Goal: Task Accomplishment & Management: Use online tool/utility

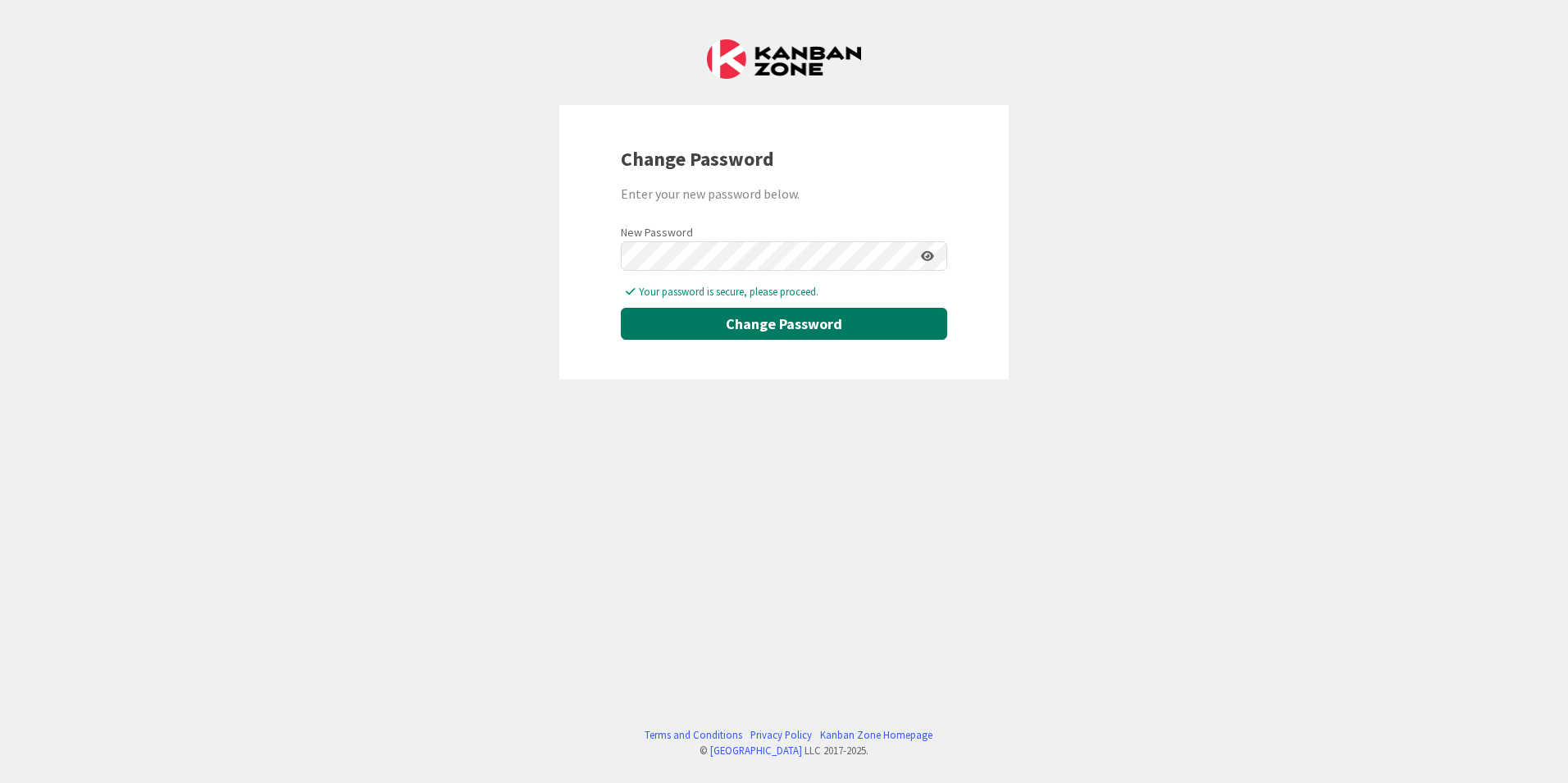
click at [759, 323] on button "Change Password" at bounding box center [784, 324] width 326 height 32
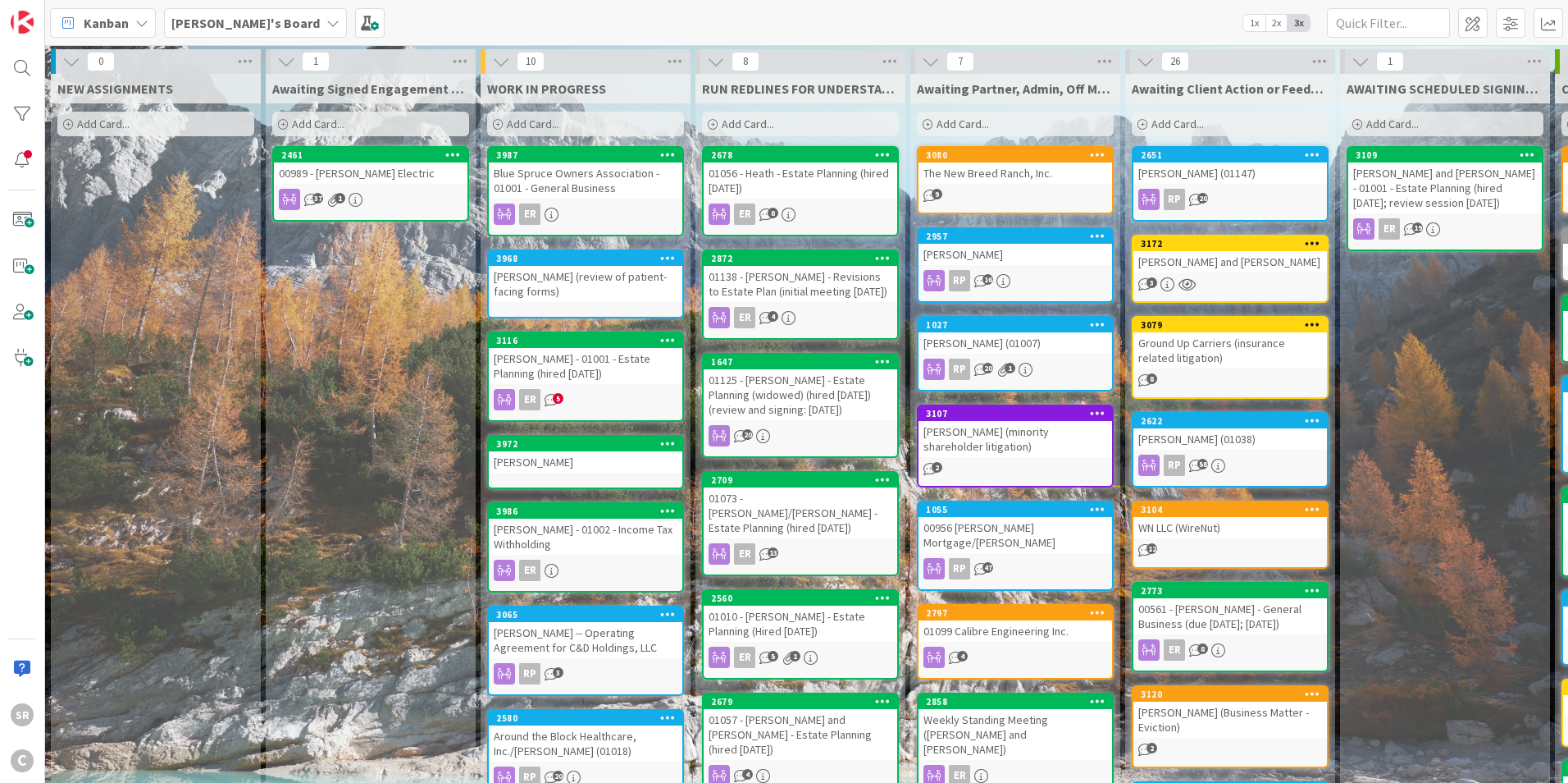
click at [1519, 23] on span at bounding box center [1510, 23] width 29 height 29
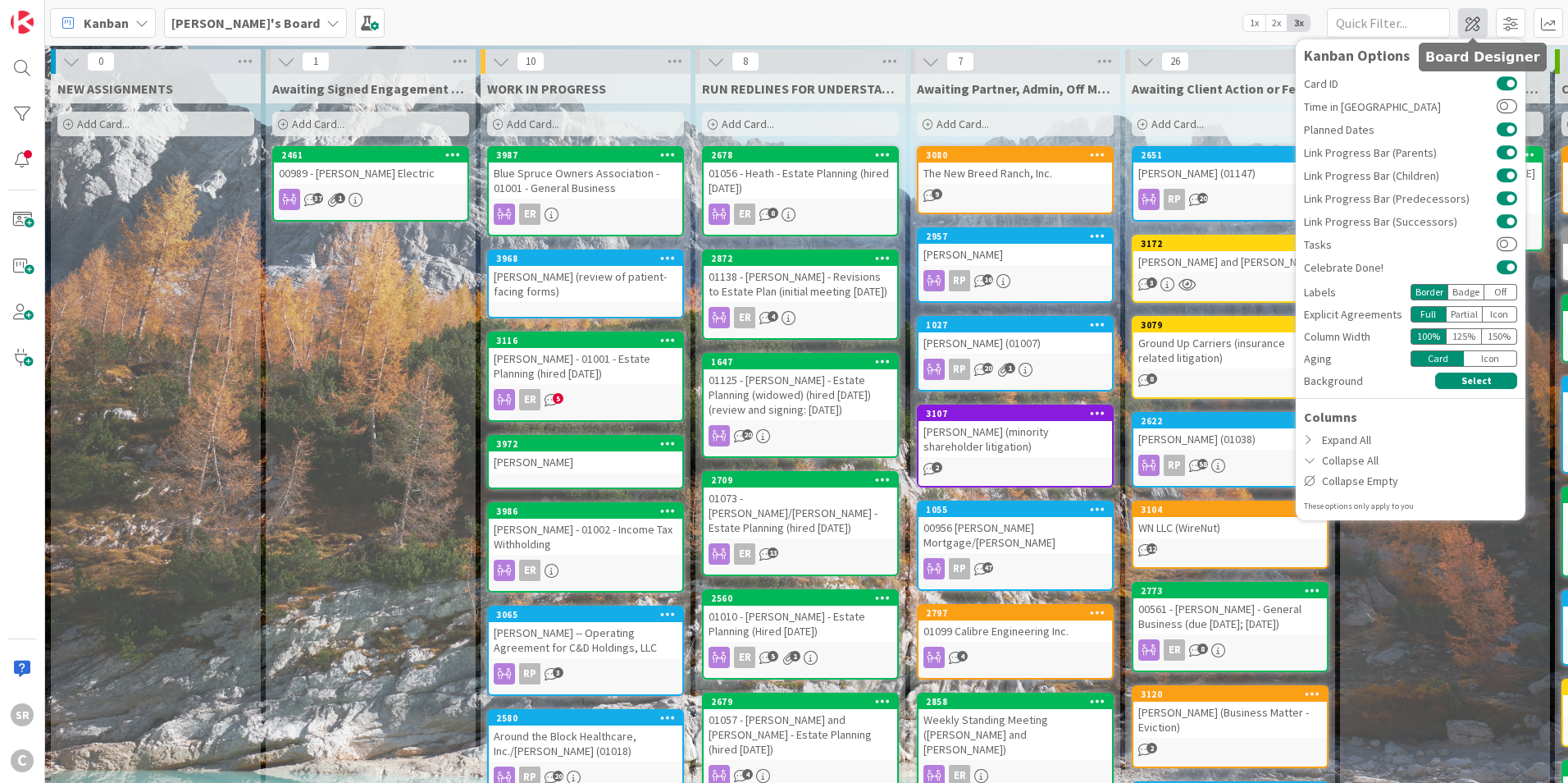
click at [1463, 22] on span at bounding box center [1472, 23] width 29 height 29
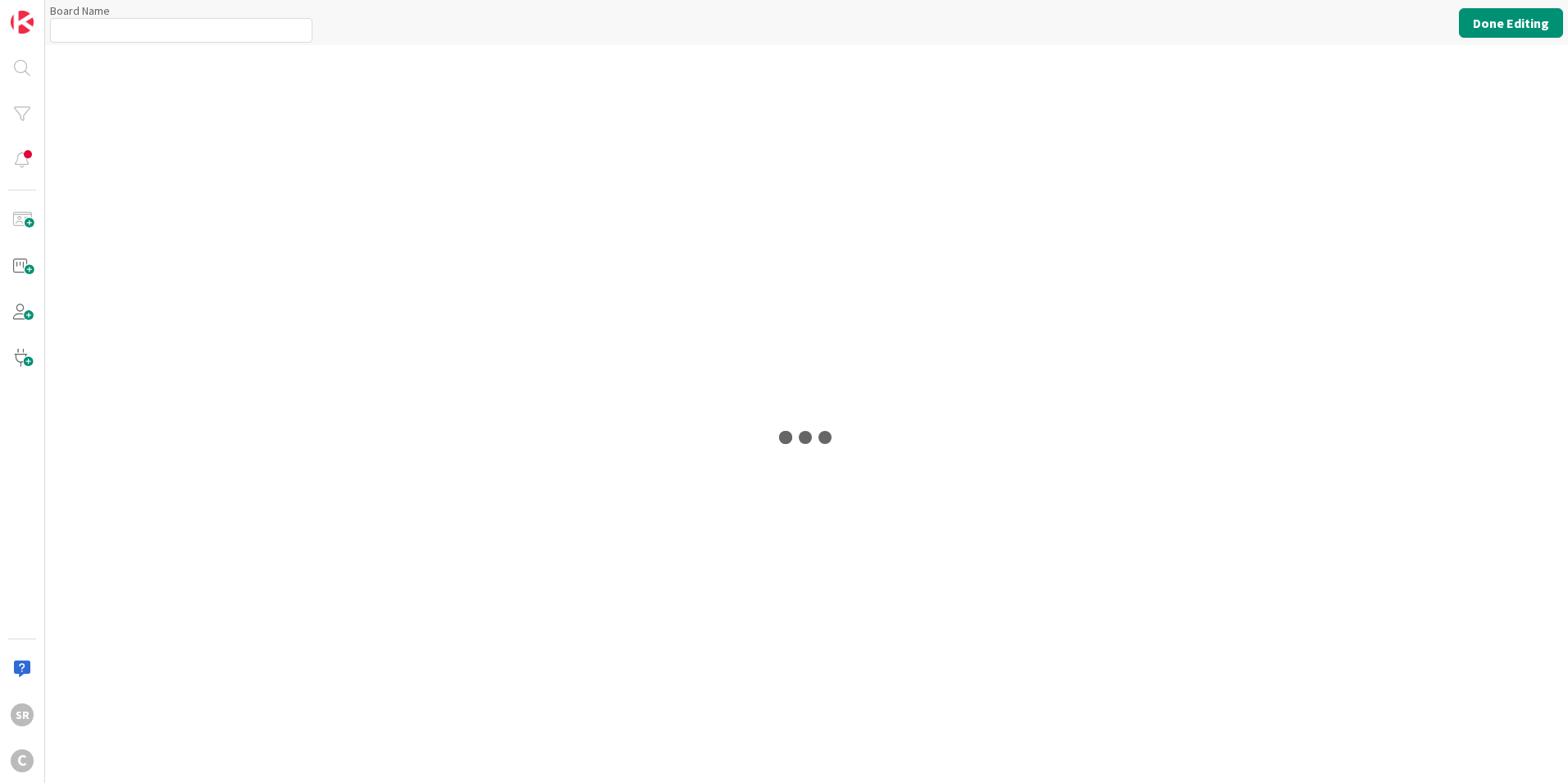
type input "[PERSON_NAME]'s Board"
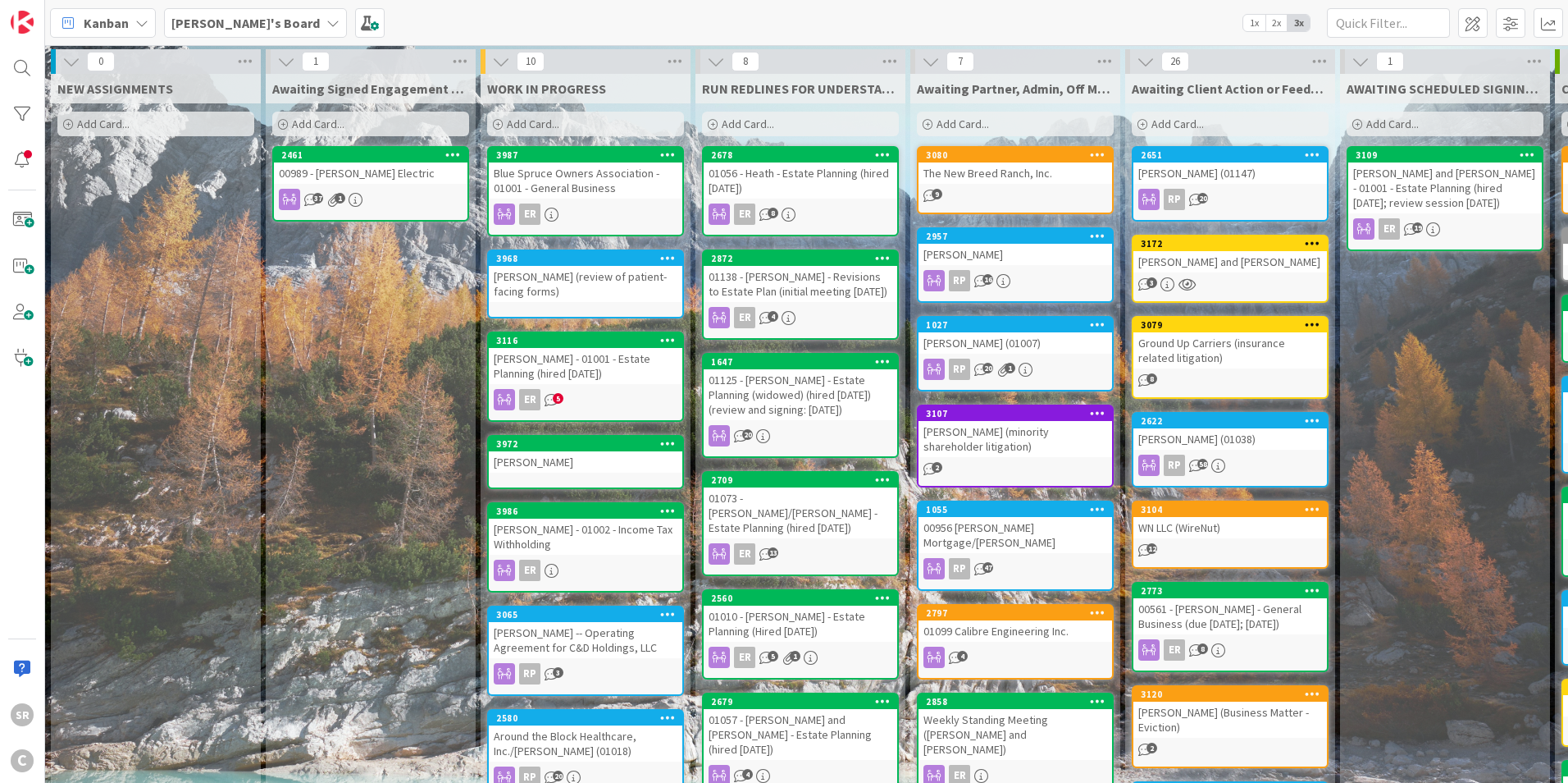
click at [1279, 26] on span "2x" at bounding box center [1277, 23] width 22 height 17
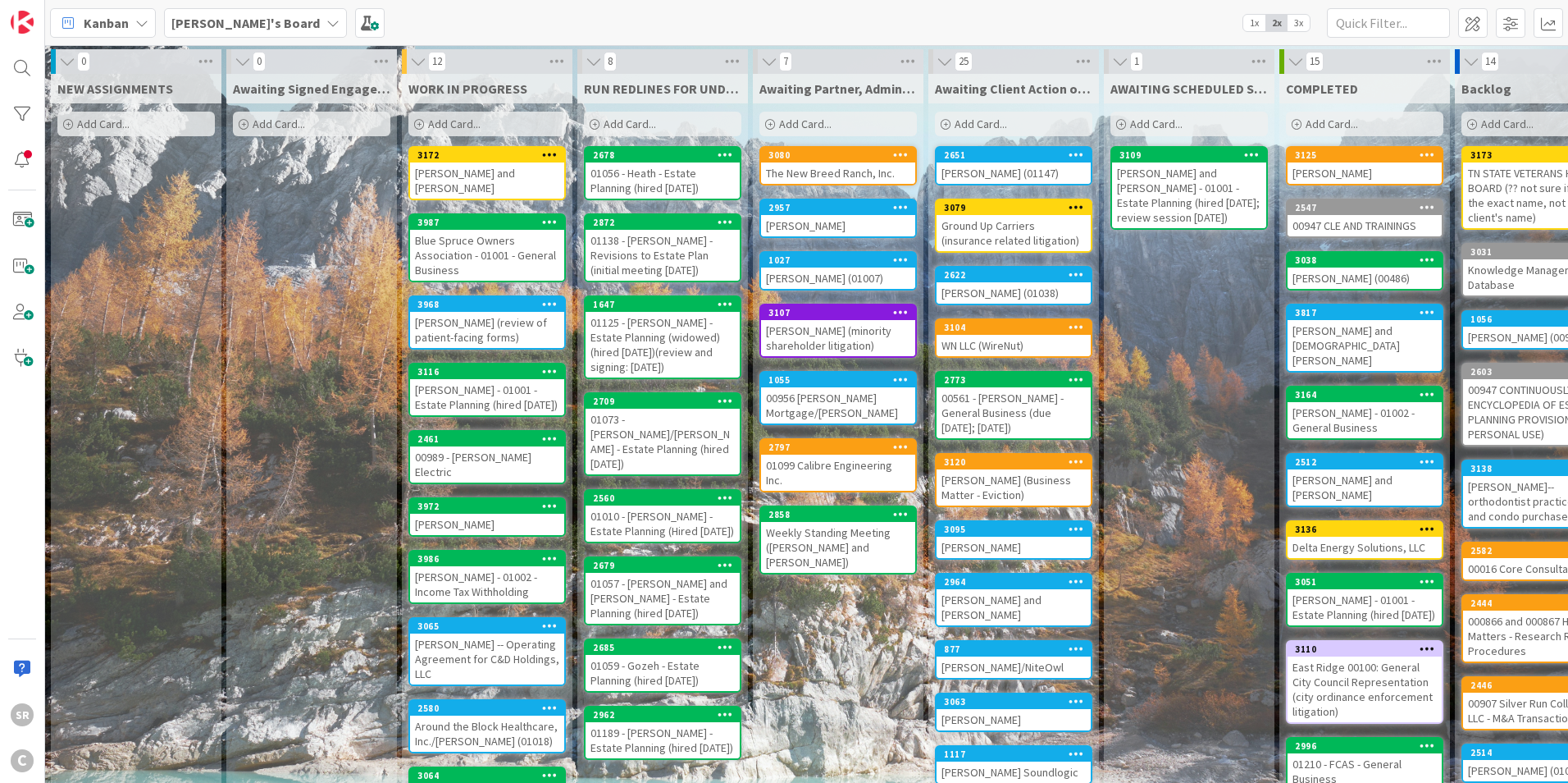
click at [453, 166] on div "[PERSON_NAME] and [PERSON_NAME]" at bounding box center [487, 180] width 154 height 36
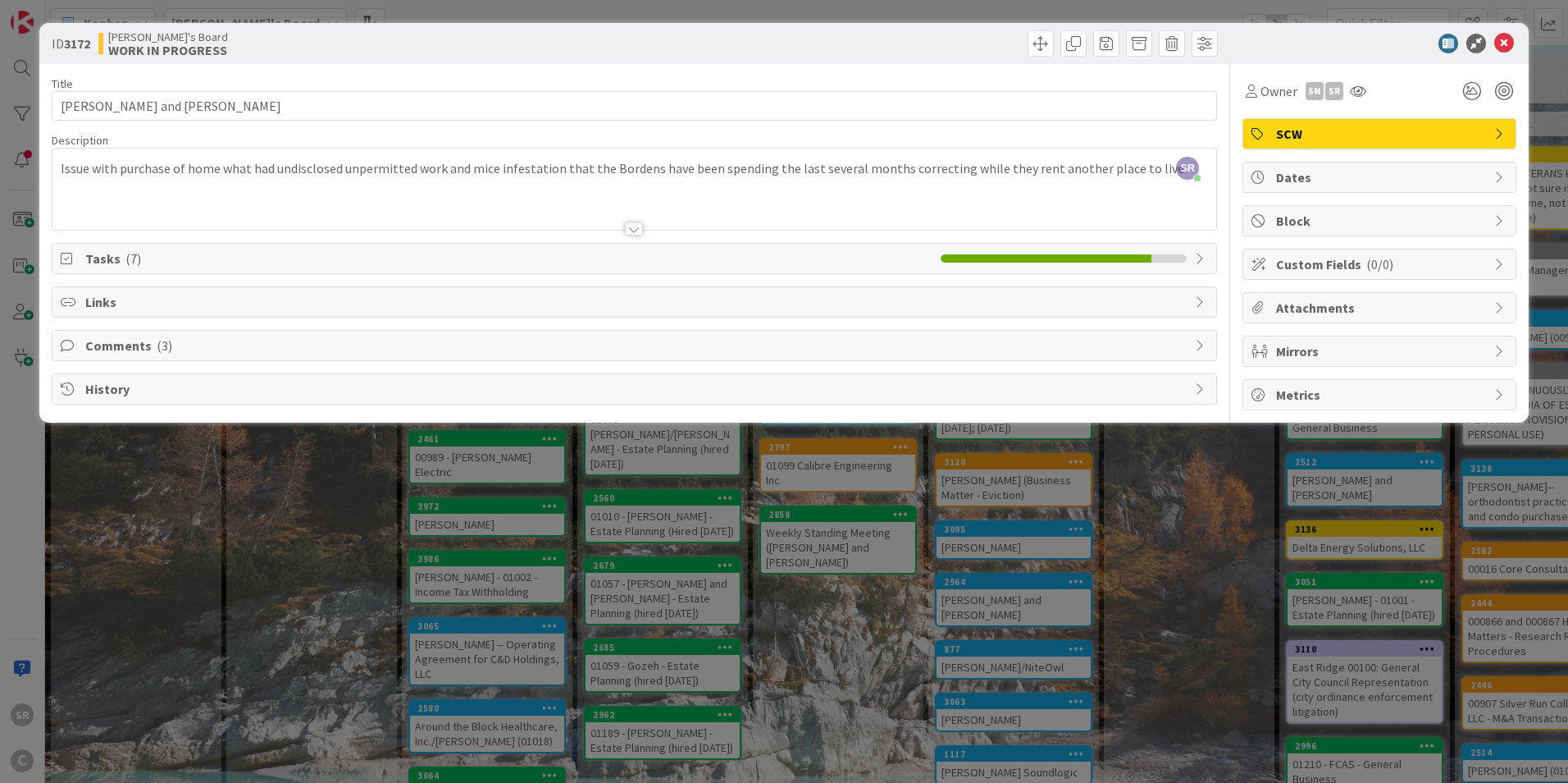
click at [101, 222] on div at bounding box center [634, 209] width 1164 height 42
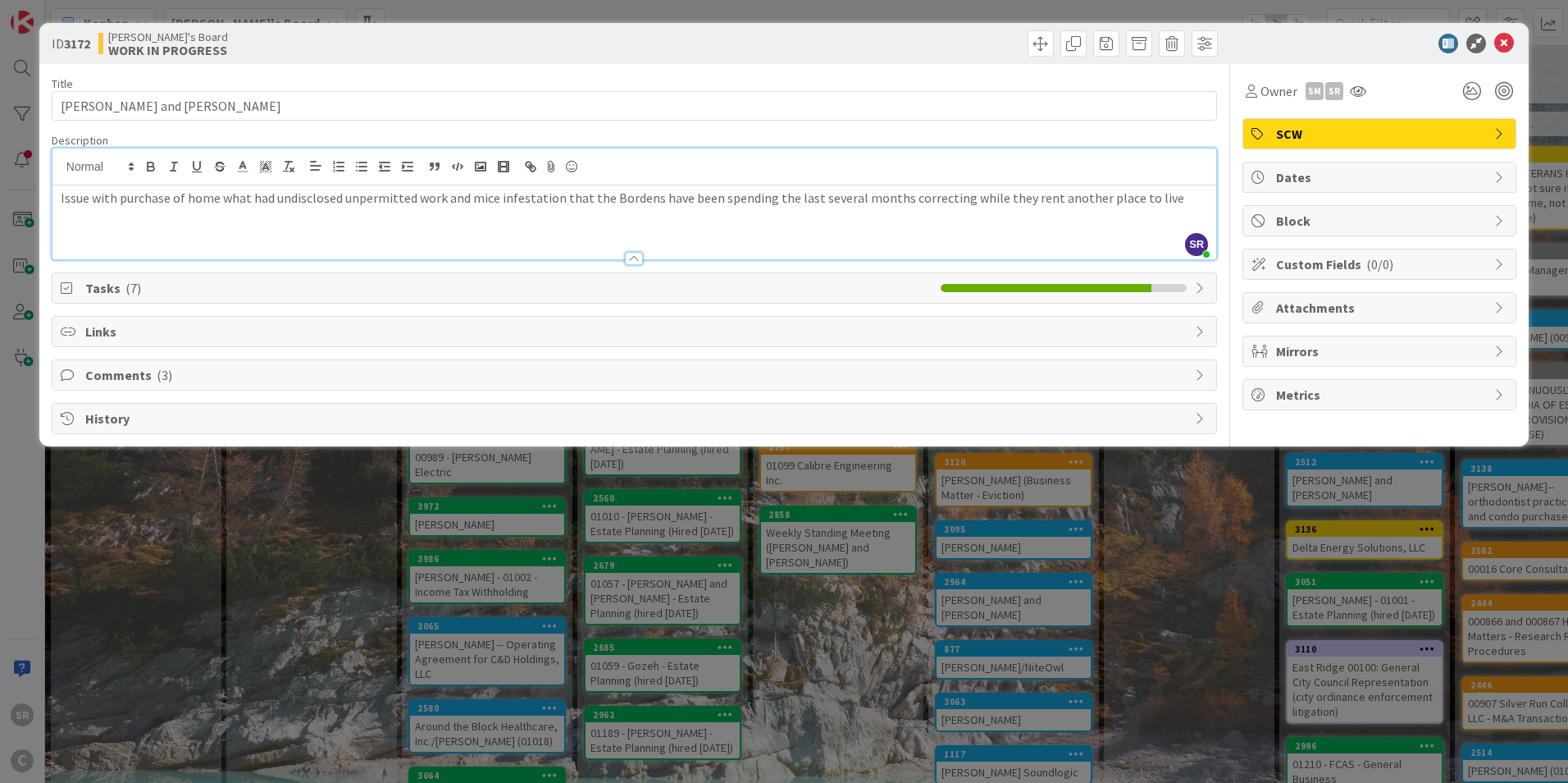
click at [70, 280] on div "Tasks ( 7 )" at bounding box center [634, 288] width 1164 height 29
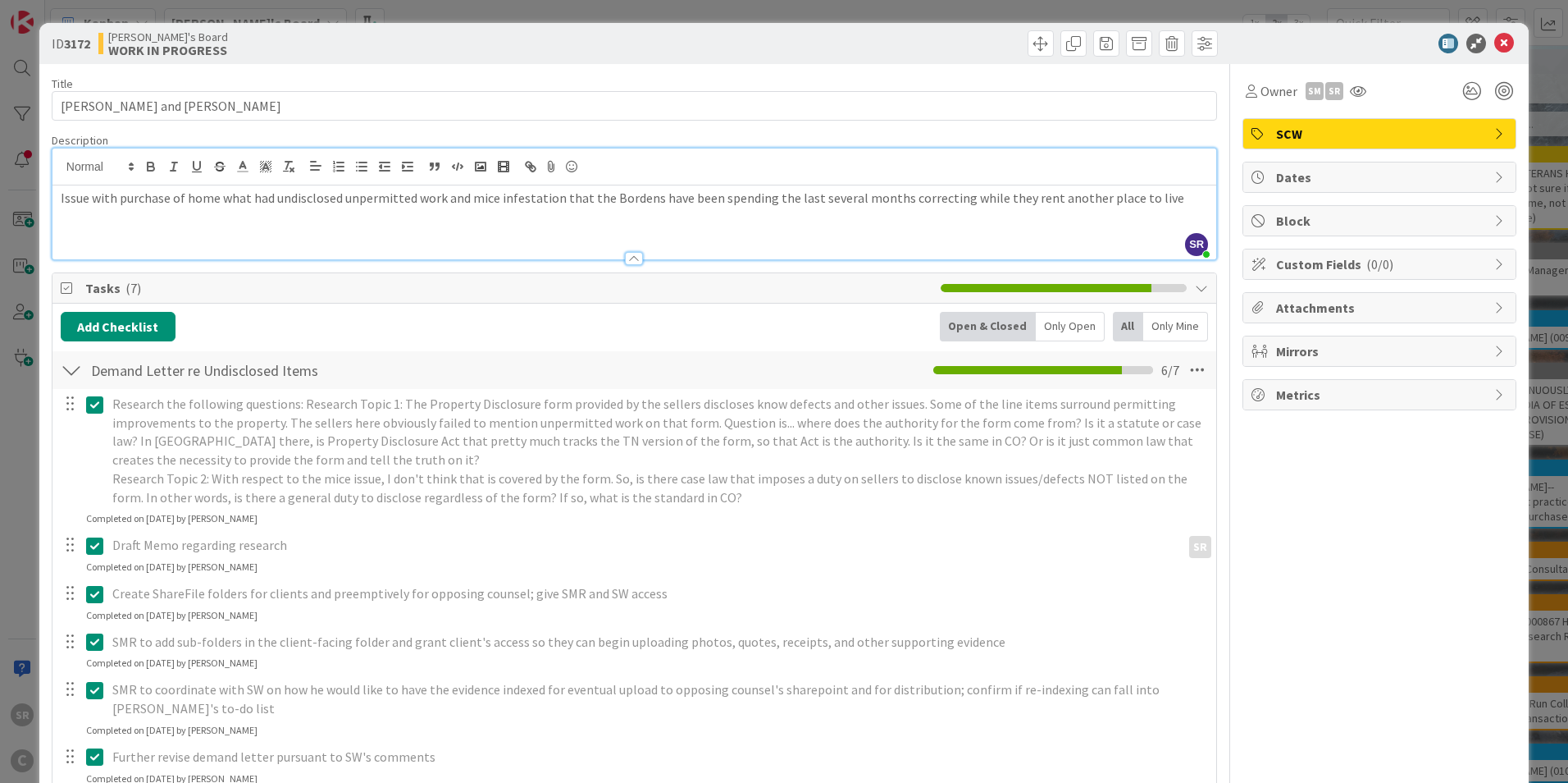
click at [113, 234] on div "Issue with purchase of home what had undisclosed unpermitted work and mice infe…" at bounding box center [634, 222] width 1164 height 74
click at [148, 440] on p "Research the following questions: Research Topic 1: The Property Disclosure for…" at bounding box center [659, 431] width 1092 height 75
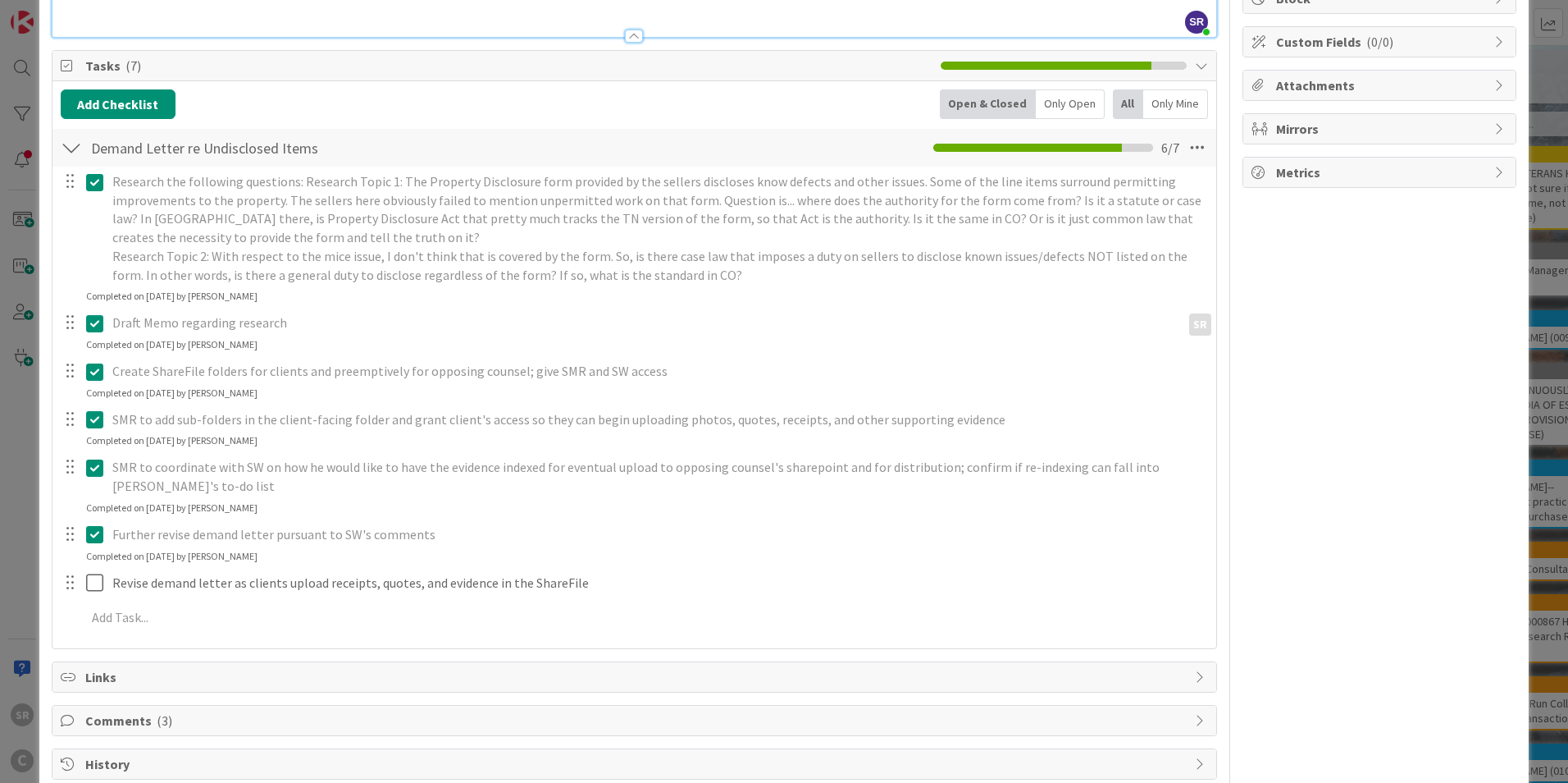
scroll to position [254, 0]
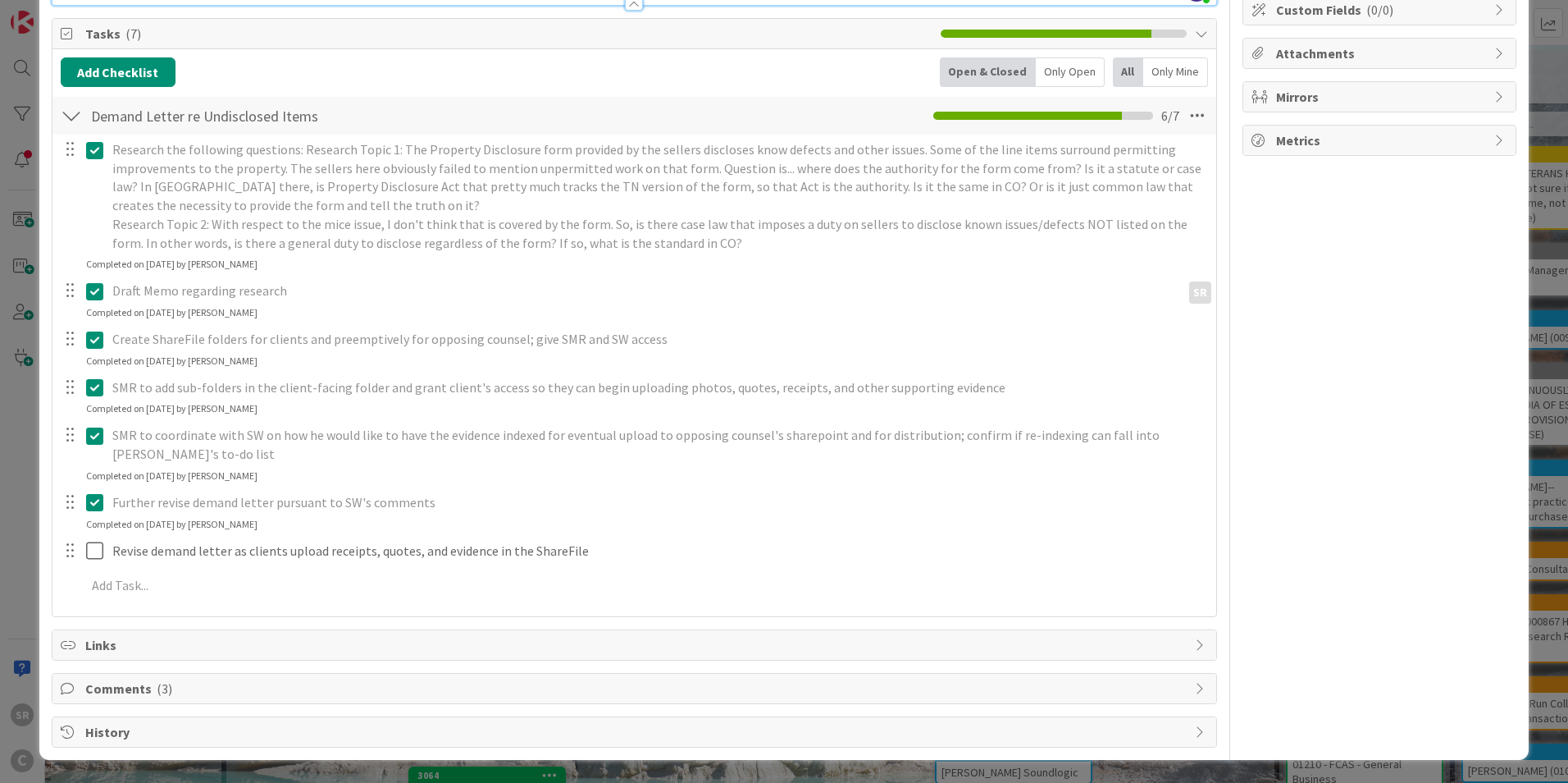
click at [99, 695] on span "Comments ( 3 )" at bounding box center [636, 688] width 1102 height 19
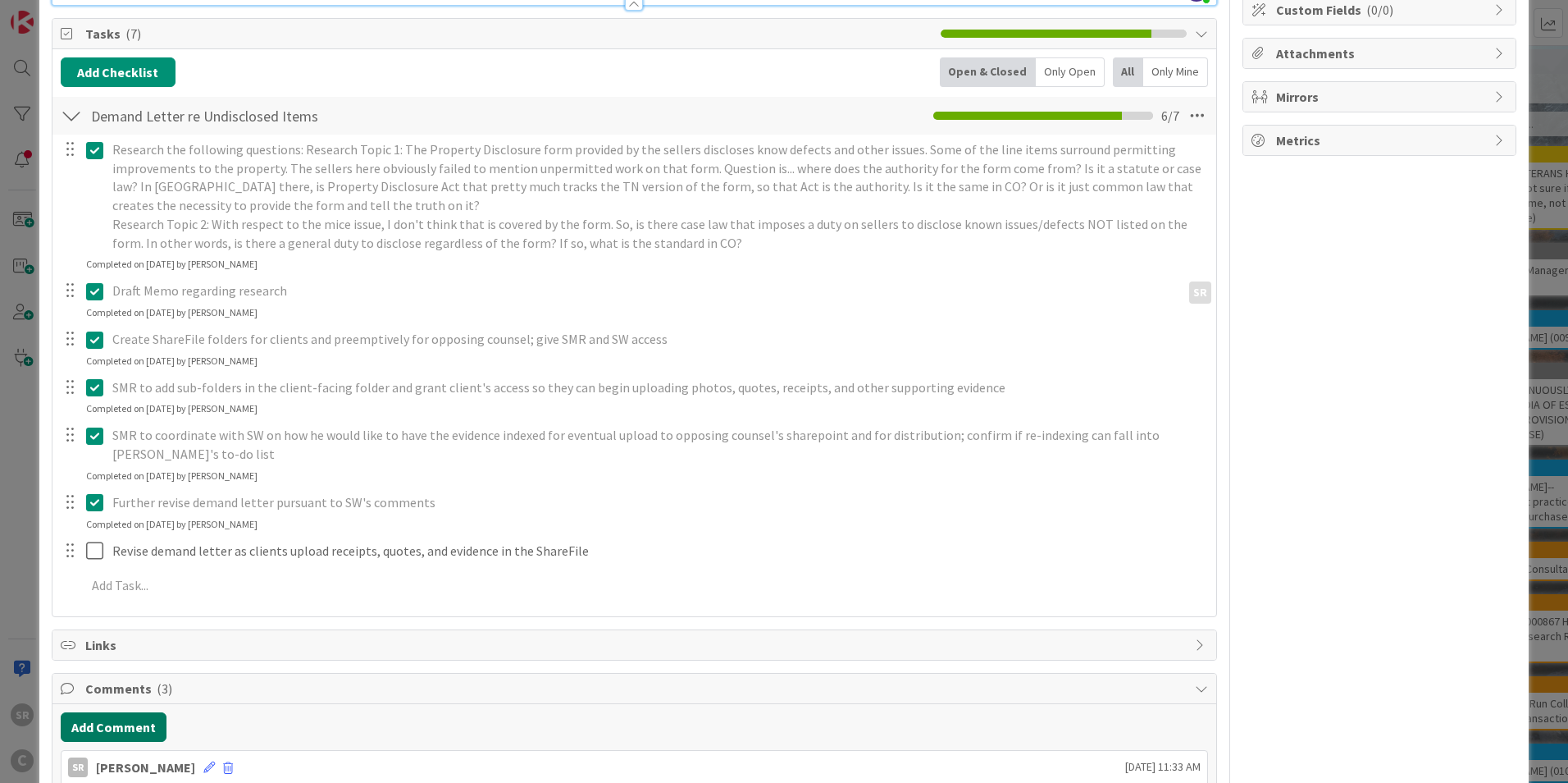
click at [108, 733] on button "Add Comment" at bounding box center [113, 727] width 106 height 29
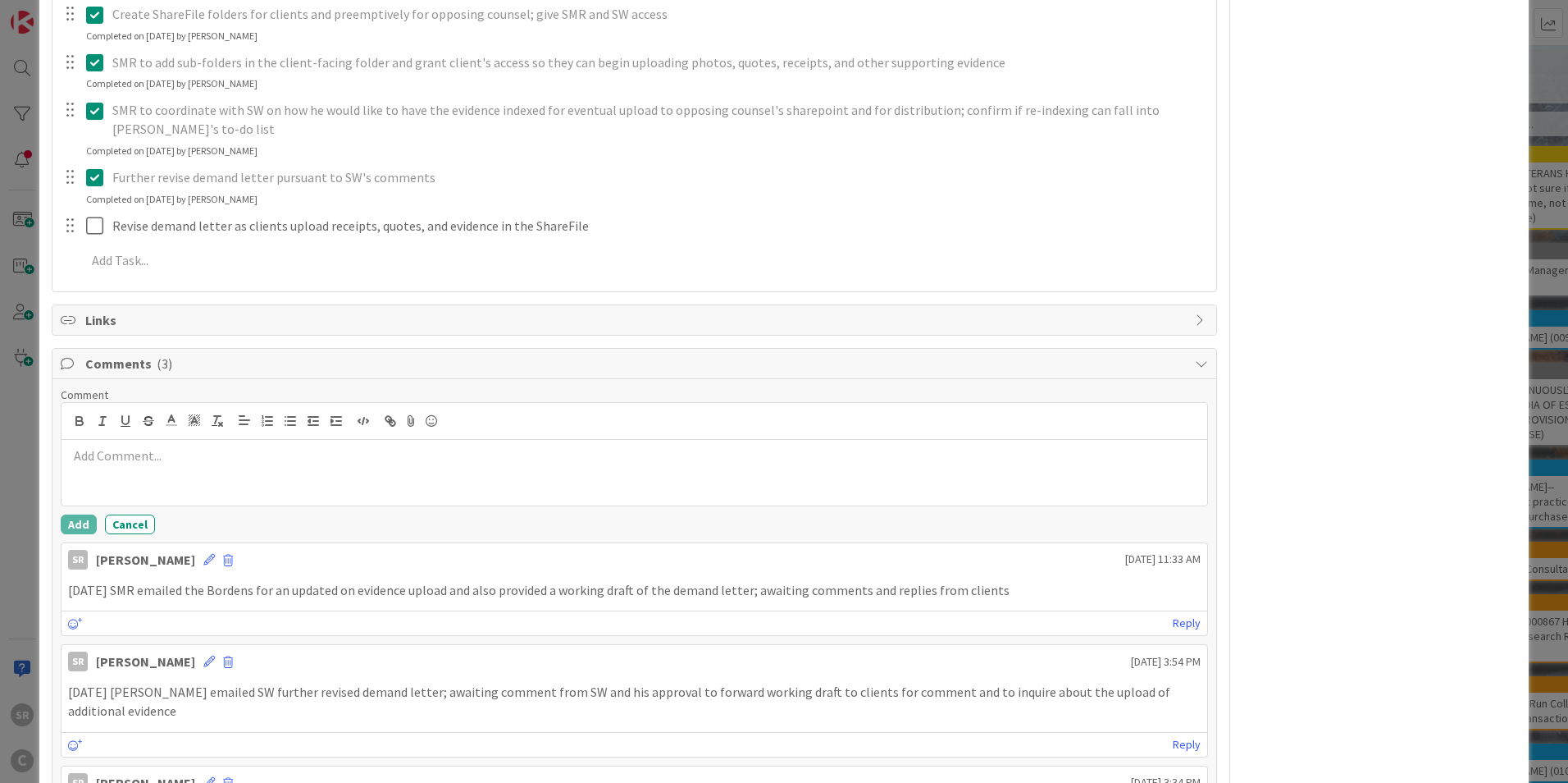
scroll to position [586, 0]
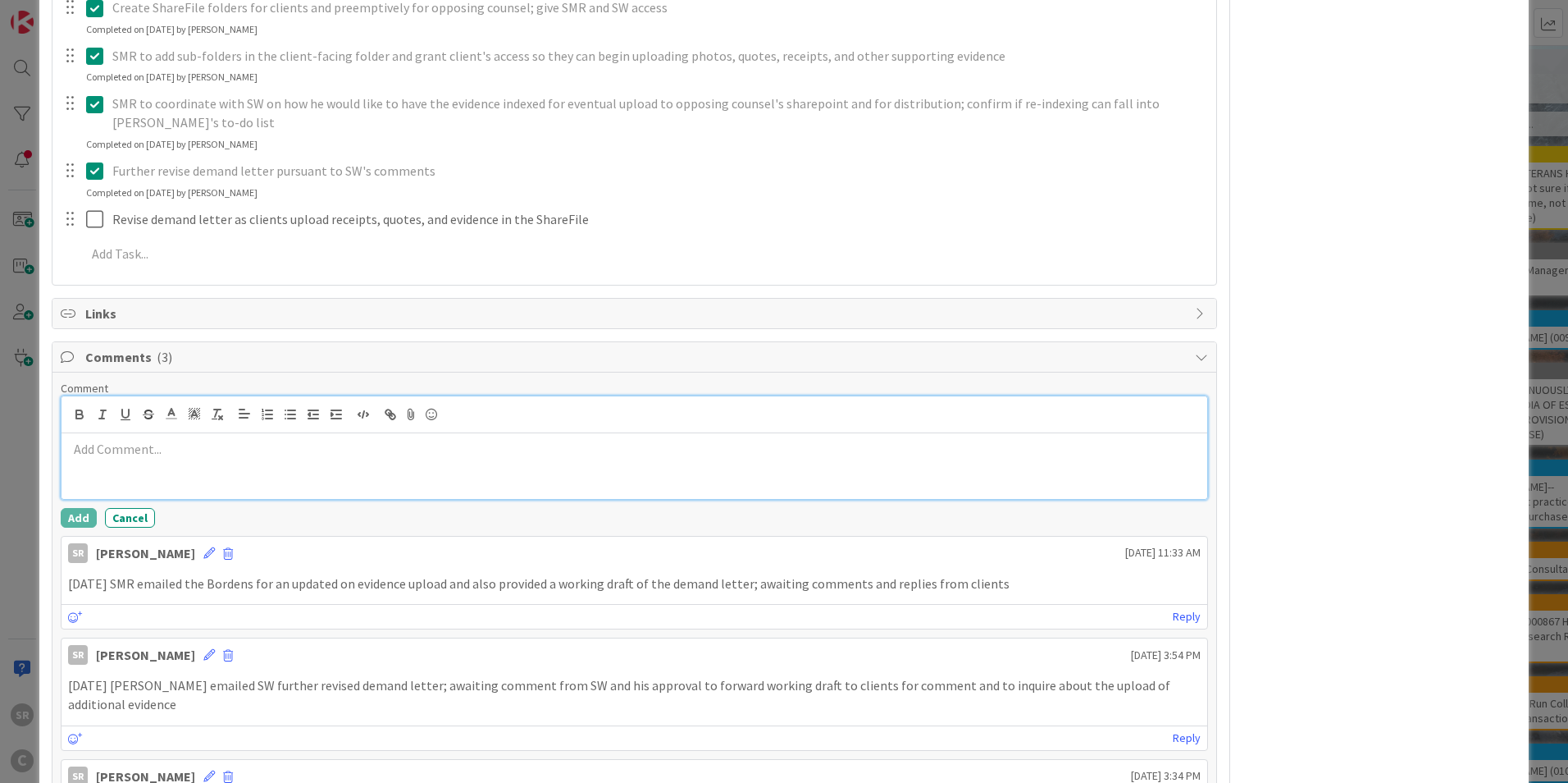
click at [260, 457] on p at bounding box center [634, 449] width 1133 height 18
click at [498, 447] on p "[DATE] 11:35 am SMR called [PERSON_NAME] at [PHONE_NUMBER]." at bounding box center [634, 449] width 1133 height 18
click at [67, 512] on button "Add" at bounding box center [78, 517] width 36 height 19
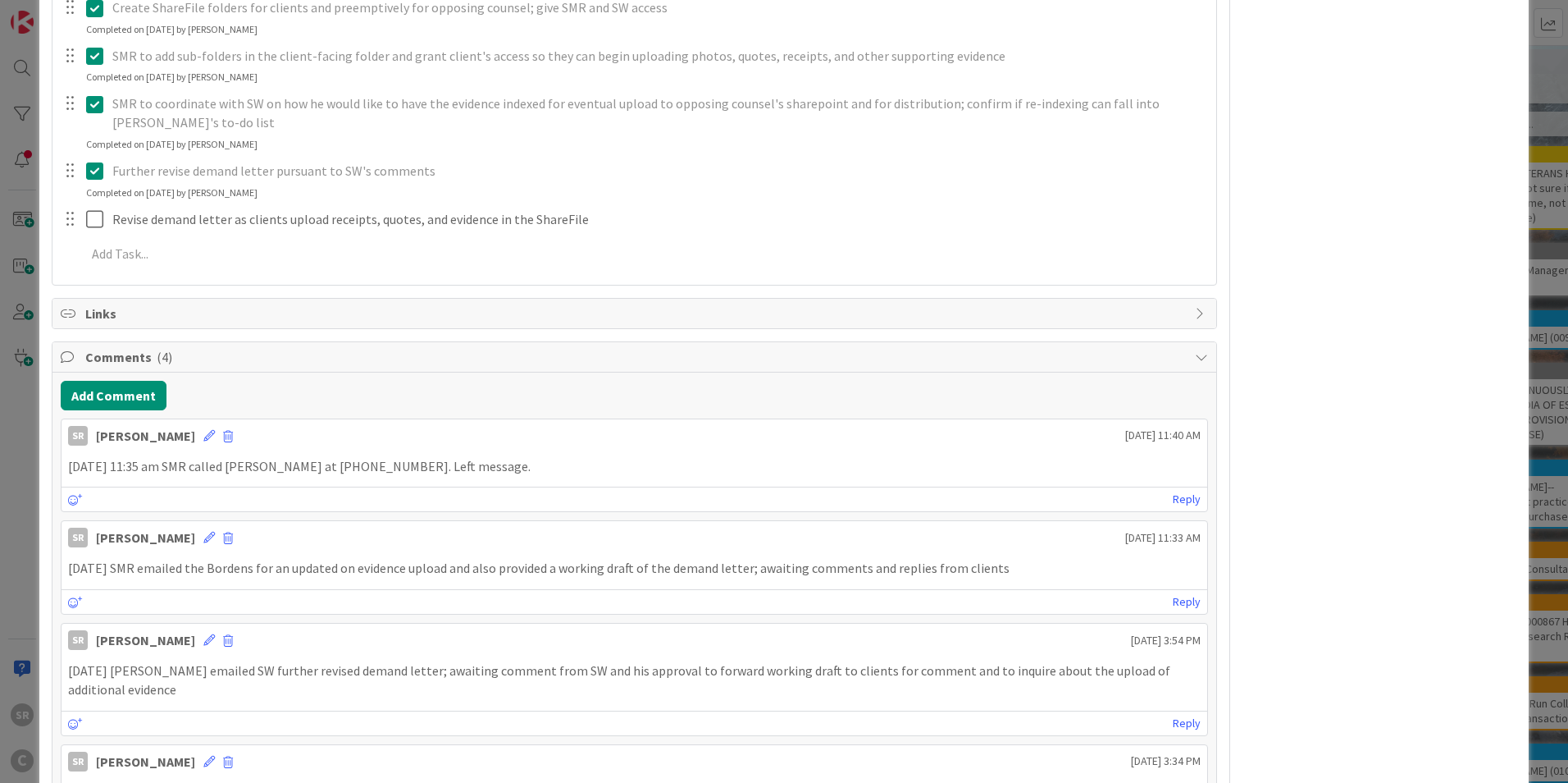
click at [494, 468] on p "[DATE] 11:35 am SMR called [PERSON_NAME] at [PHONE_NUMBER]. Left message." at bounding box center [634, 467] width 1133 height 18
click at [508, 462] on p "[DATE] 11:35 am SMR called [PERSON_NAME] at [PHONE_NUMBER]. Left message." at bounding box center [634, 467] width 1133 height 18
click at [203, 436] on icon at bounding box center [209, 436] width 12 height 12
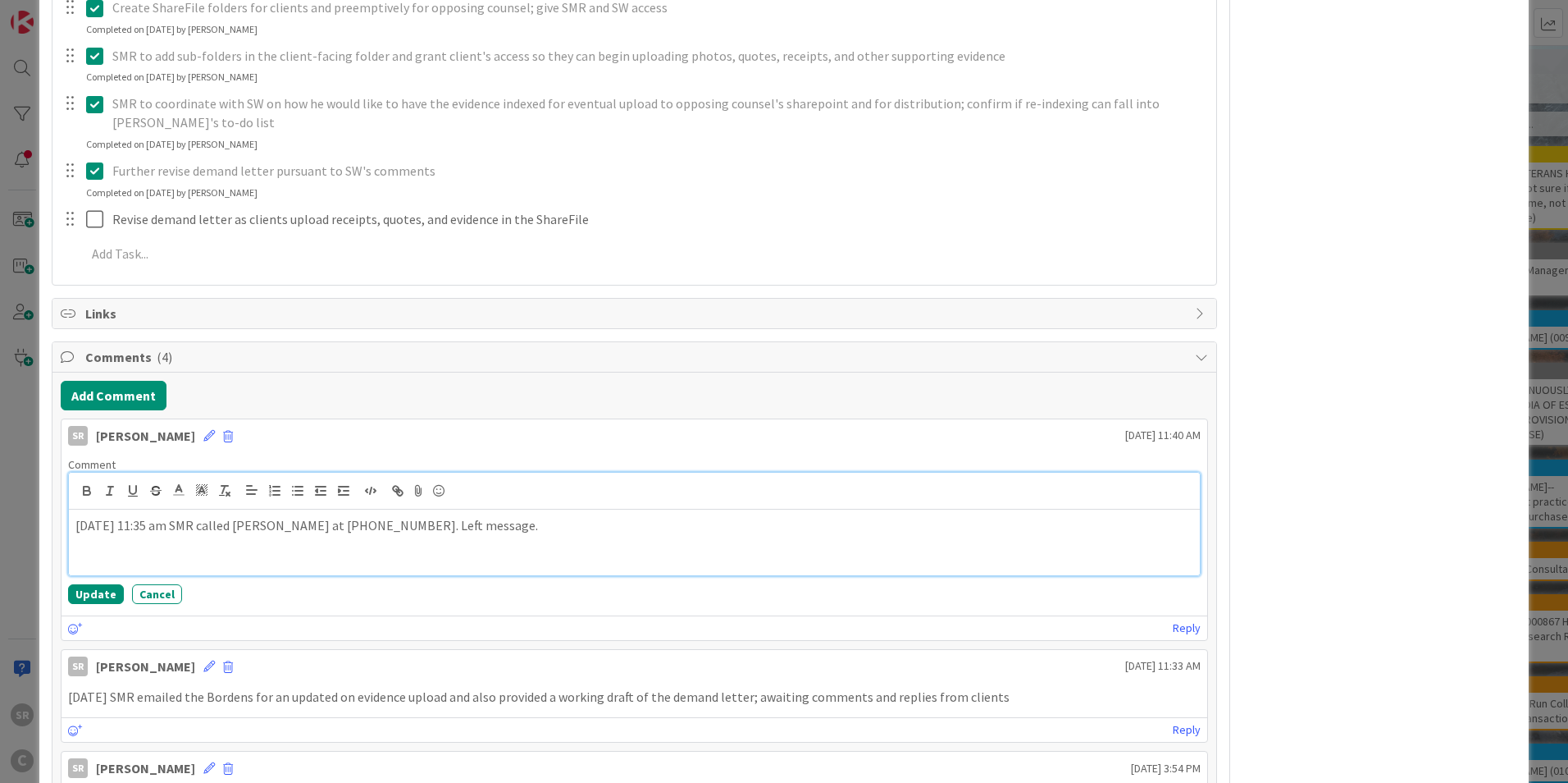
click at [537, 524] on p "[DATE] 11:35 am SMR called [PERSON_NAME] at [PHONE_NUMBER]. Left message." at bounding box center [634, 525] width 1118 height 18
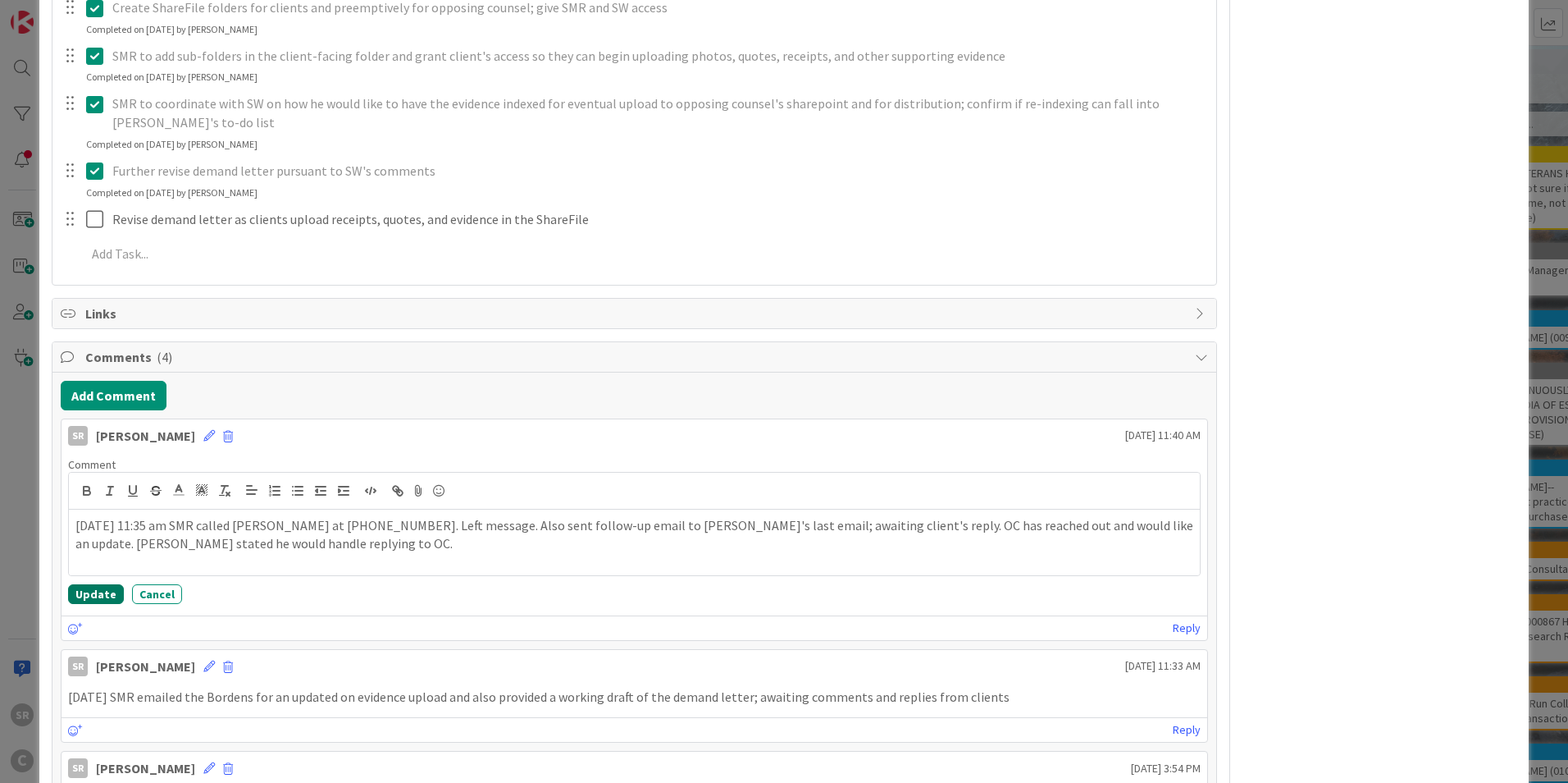
click at [98, 603] on button "Update" at bounding box center [96, 593] width 55 height 19
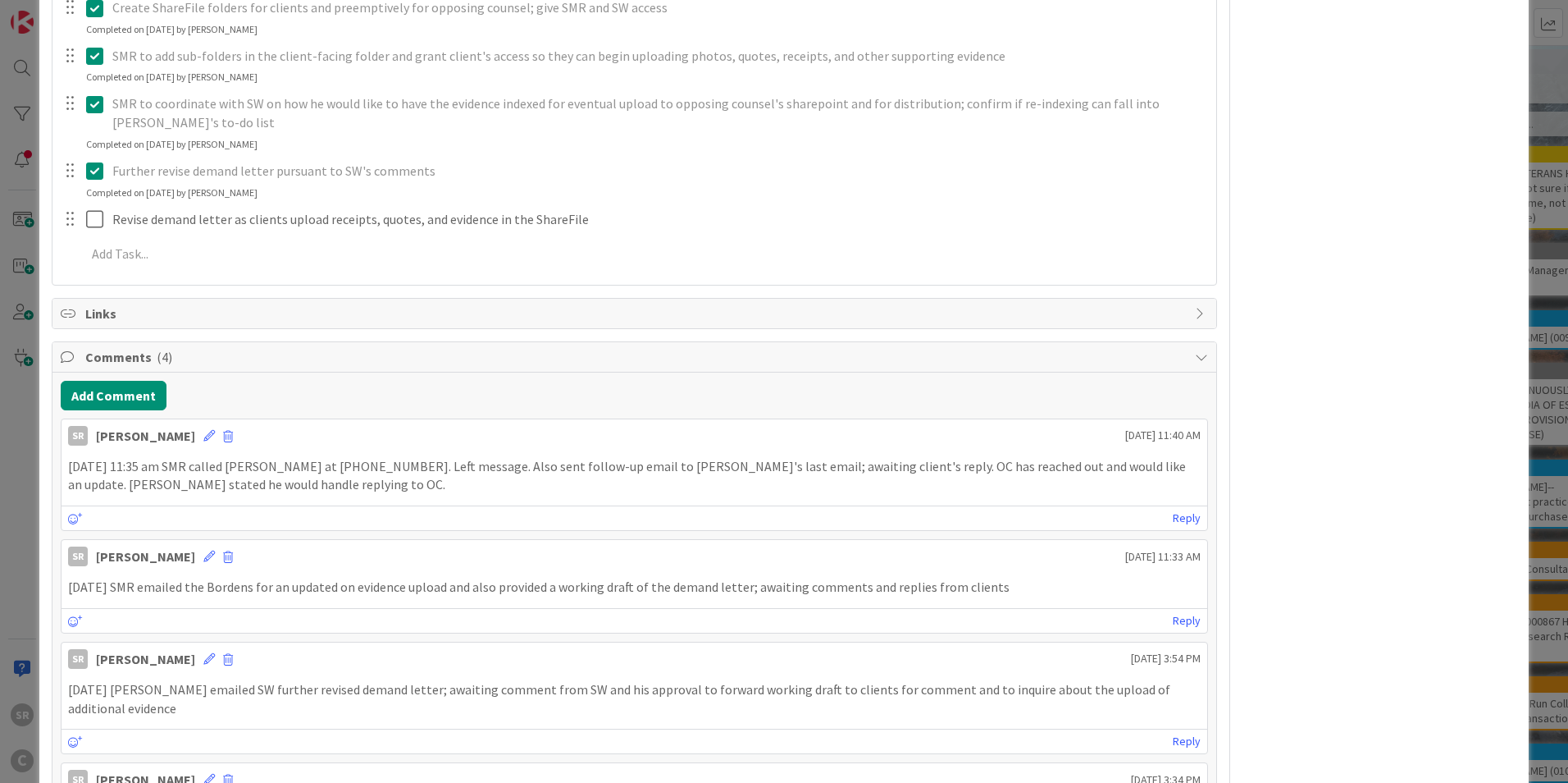
scroll to position [0, 0]
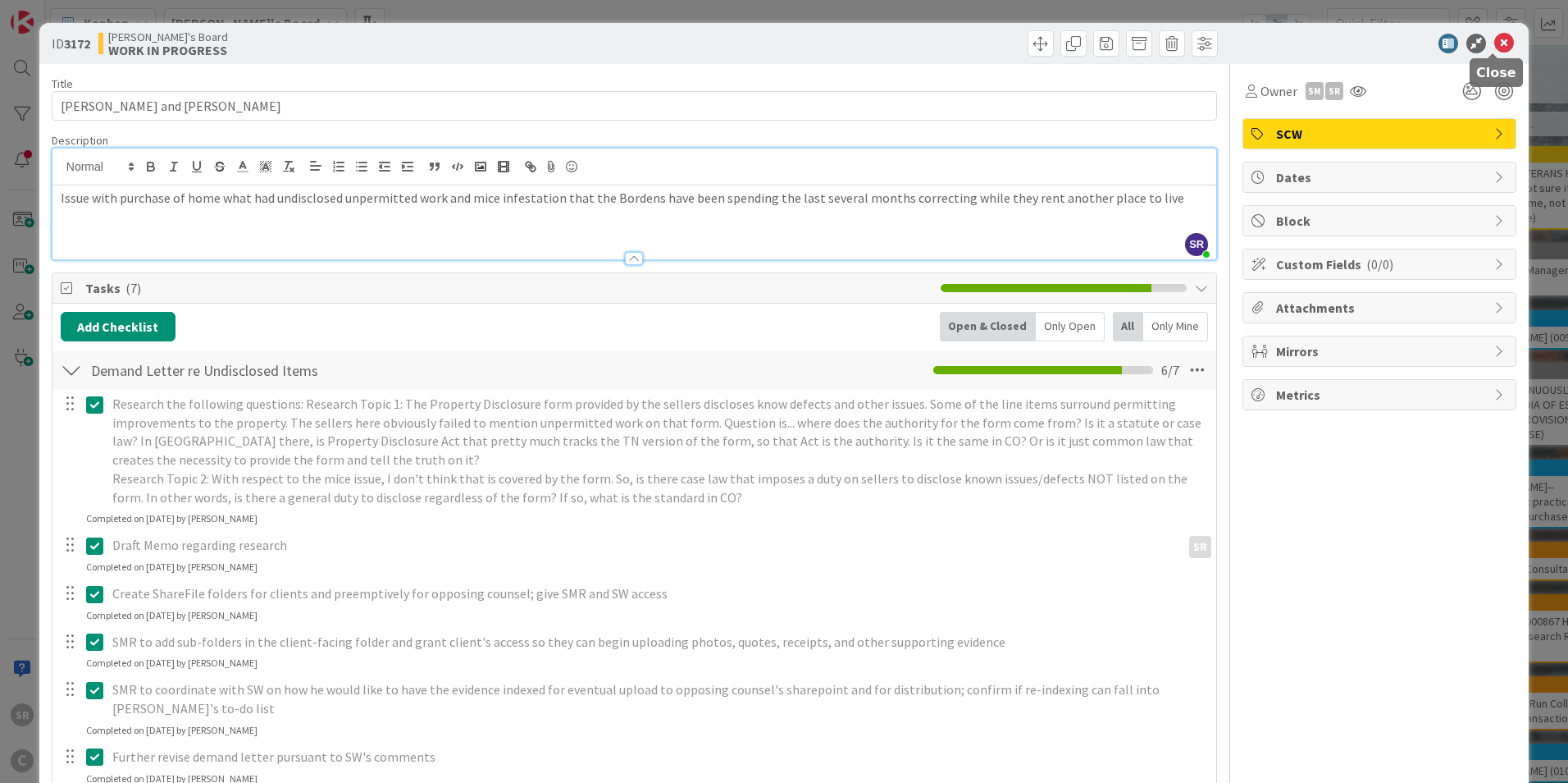
click at [1494, 42] on icon at bounding box center [1503, 43] width 19 height 19
